Goal: Task Accomplishment & Management: Manage account settings

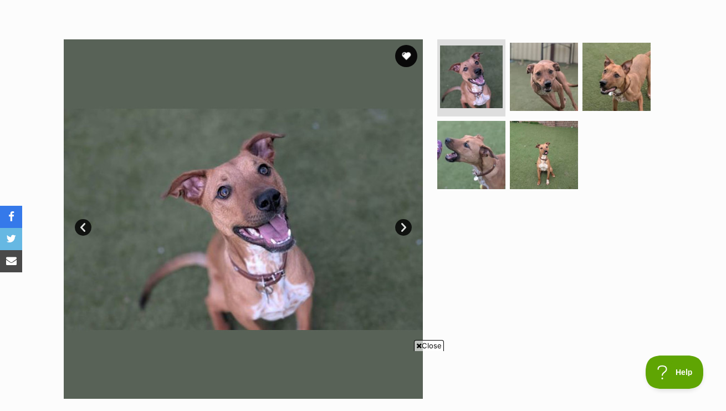
scroll to position [195, 0]
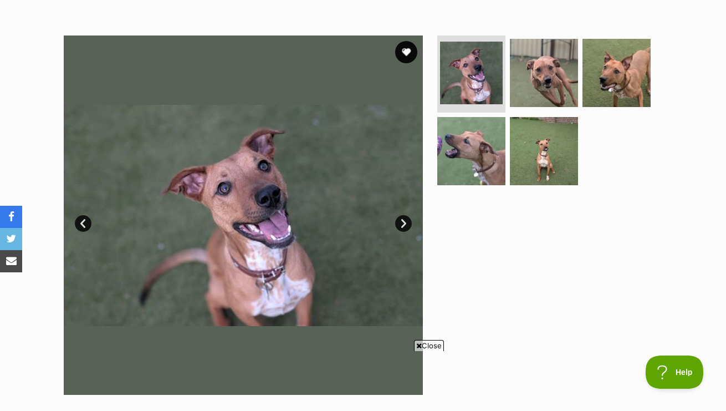
click at [406, 222] on link "Next" at bounding box center [403, 223] width 17 height 17
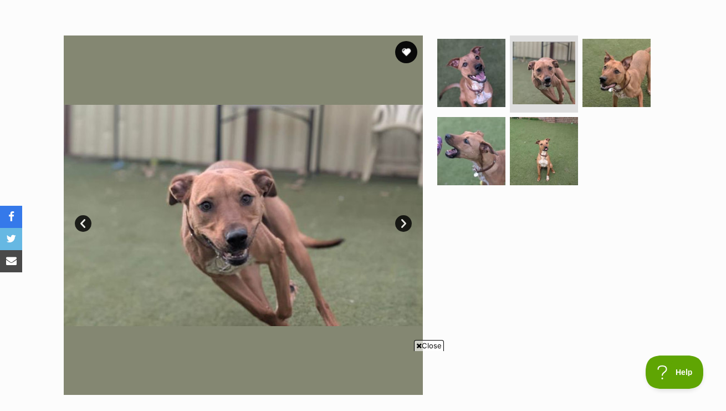
click at [405, 222] on link "Next" at bounding box center [403, 223] width 17 height 17
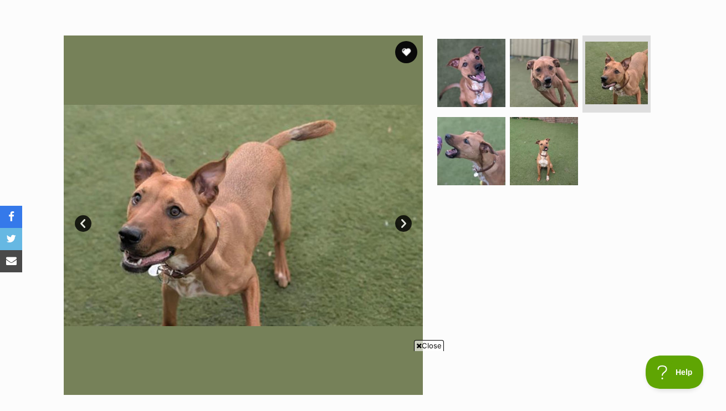
click at [405, 222] on link "Next" at bounding box center [403, 223] width 17 height 17
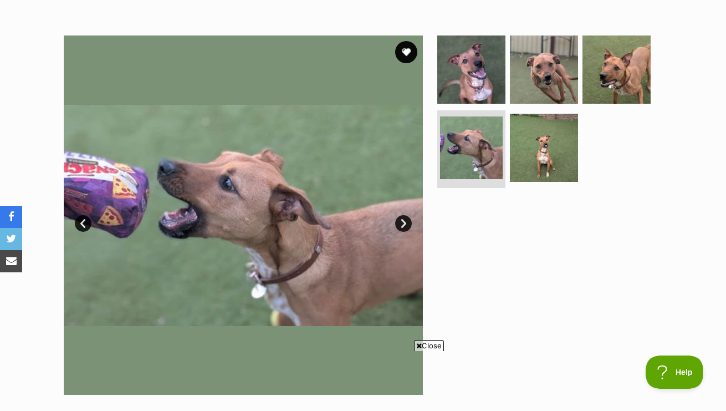
click at [405, 222] on link "Next" at bounding box center [403, 223] width 17 height 17
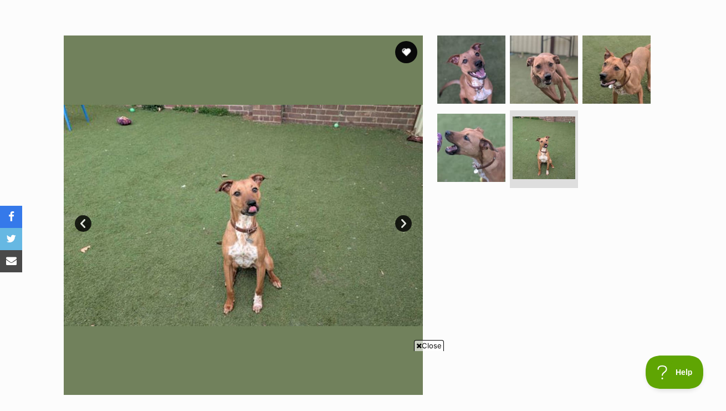
click at [405, 222] on link "Next" at bounding box center [403, 223] width 17 height 17
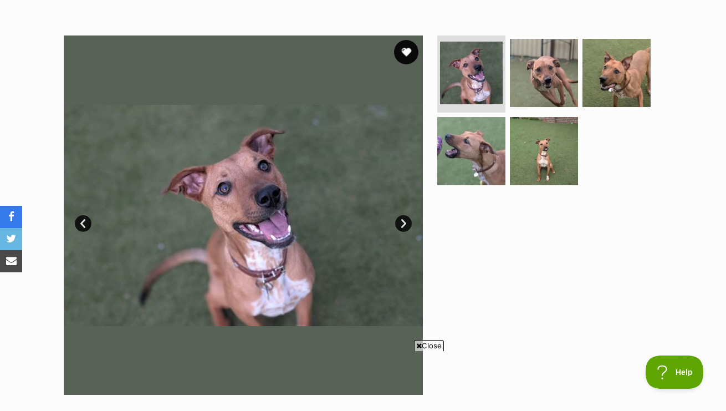
click at [407, 49] on button "favourite" at bounding box center [406, 52] width 24 height 24
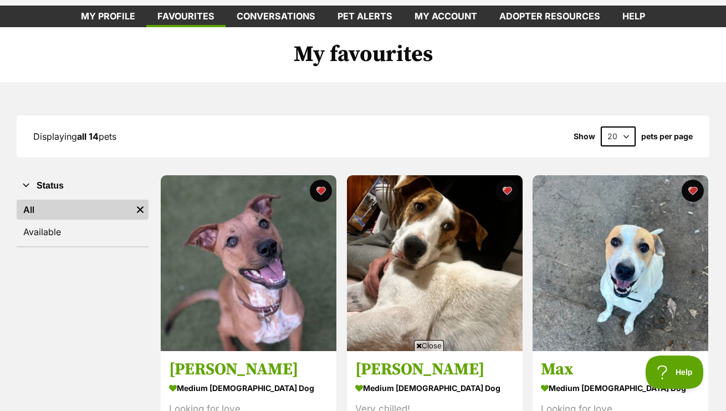
scroll to position [51, 0]
